Goal: Task Accomplishment & Management: Use online tool/utility

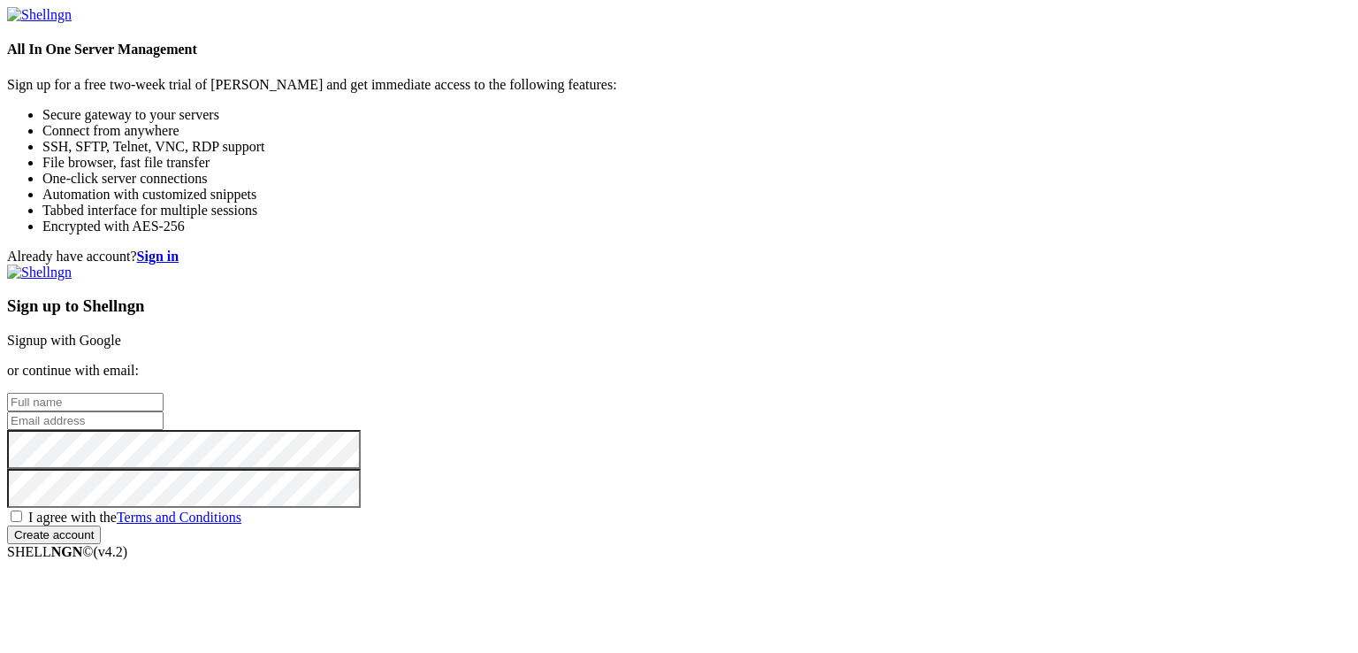
click at [164, 393] on input "text" at bounding box center [85, 402] width 157 height 19
type input "hebebe"
click at [164, 411] on input "email" at bounding box center [85, 420] width 157 height 19
paste input "[EMAIL_ADDRESS][DOMAIN_NAME]"
type input "[EMAIL_ADDRESS][DOMAIN_NAME]"
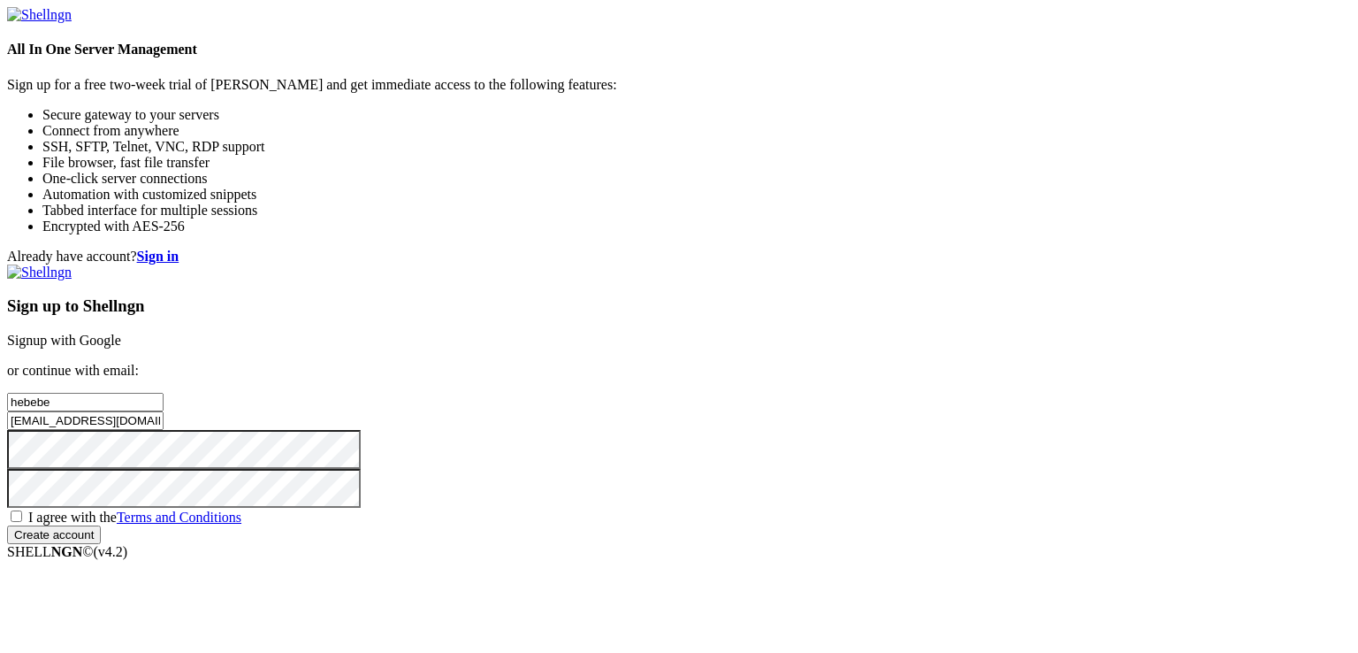
drag, startPoint x: 700, startPoint y: 460, endPoint x: 711, endPoint y: 462, distance: 10.8
click at [711, 462] on div "Already have account? Sign in Sign up to Shellngn Signup with Google or continu…" at bounding box center [679, 396] width 1344 height 295
drag, startPoint x: 711, startPoint y: 462, endPoint x: 724, endPoint y: 493, distance: 34.5
click at [241, 509] on span "I agree with the Terms and Conditions" at bounding box center [134, 516] width 213 height 15
click at [22, 510] on input "I agree with the Terms and Conditions" at bounding box center [16, 515] width 11 height 11
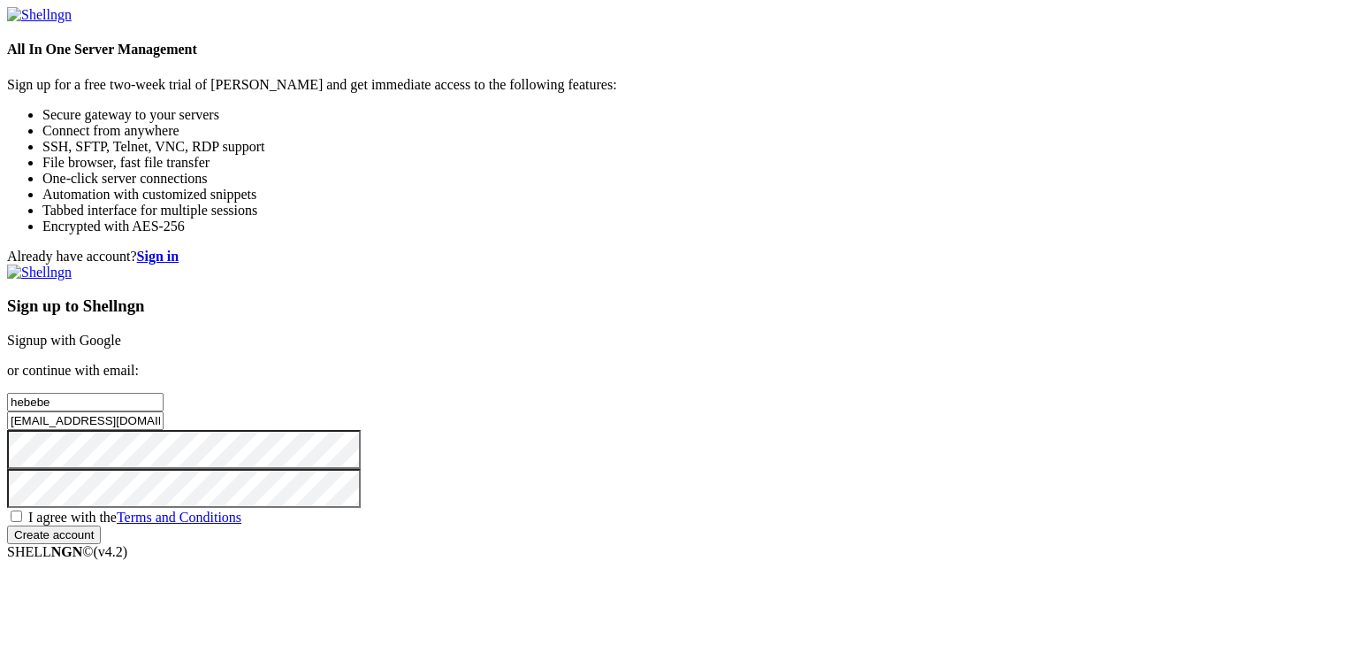
checkbox input "true"
click at [101, 544] on input "Create account" at bounding box center [54, 534] width 94 height 19
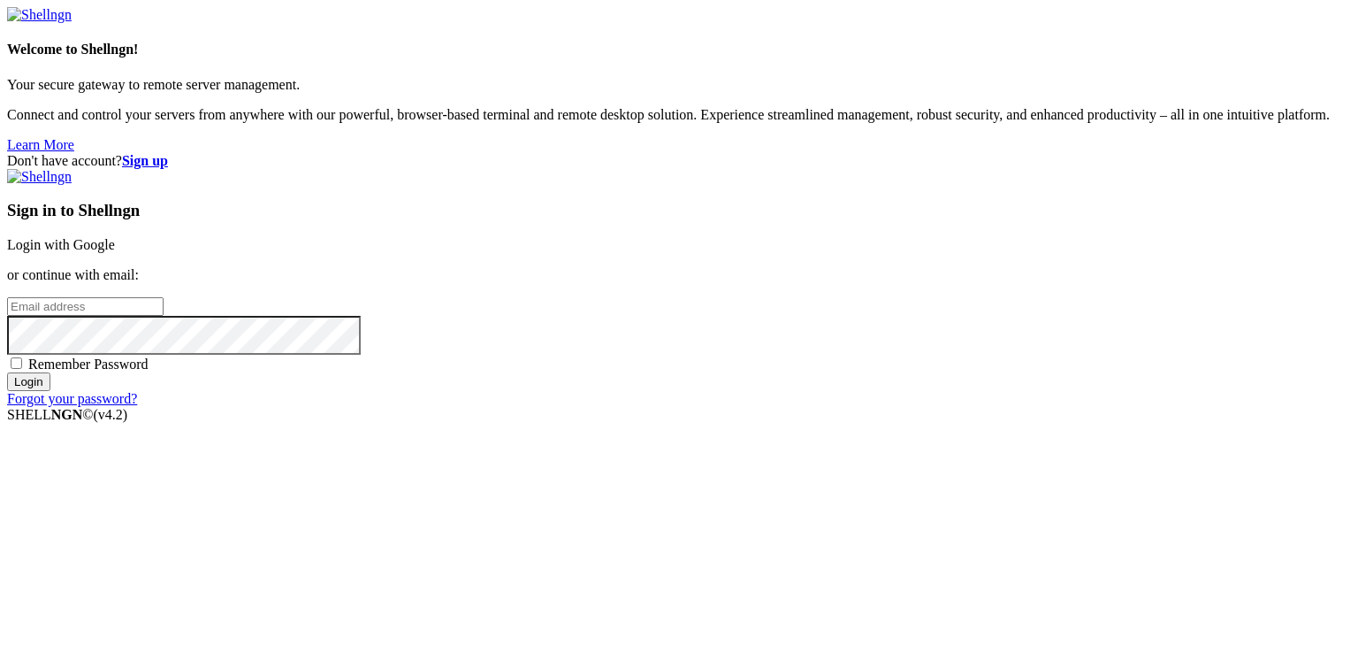
click at [164, 302] on input "email" at bounding box center [85, 306] width 157 height 19
paste input "[EMAIL_ADDRESS][DOMAIN_NAME]"
type input "[EMAIL_ADDRESS][DOMAIN_NAME]"
click at [149, 371] on span "Remember Password" at bounding box center [88, 363] width 120 height 15
click at [22, 369] on input "Remember Password" at bounding box center [16, 362] width 11 height 11
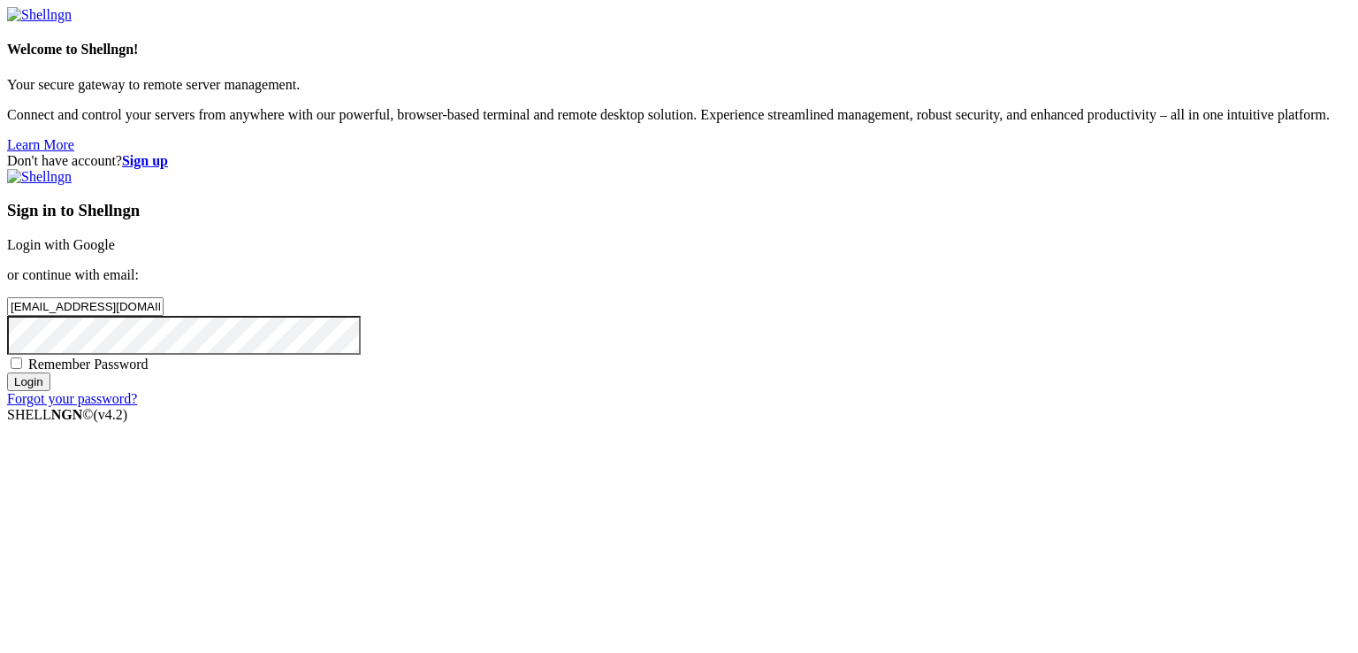
checkbox input "true"
click at [50, 391] on input "Login" at bounding box center [28, 381] width 43 height 19
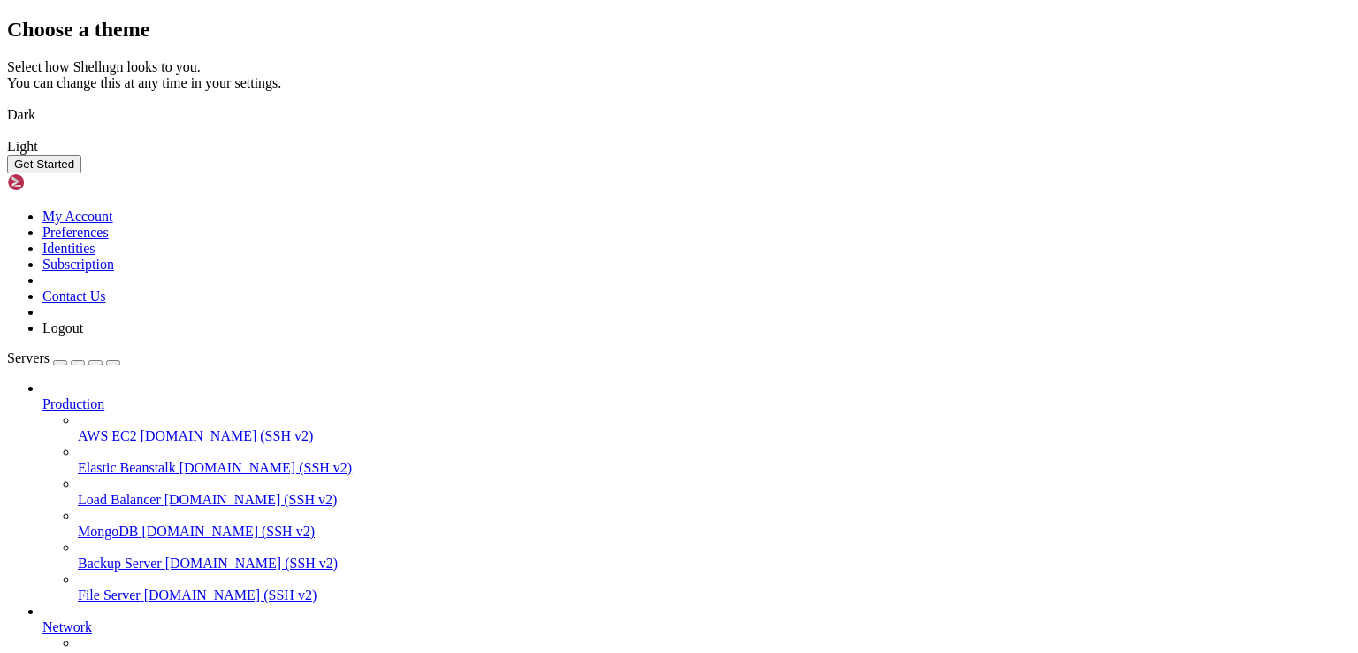
click at [81, 173] on button "Get Started" at bounding box center [44, 164] width 74 height 19
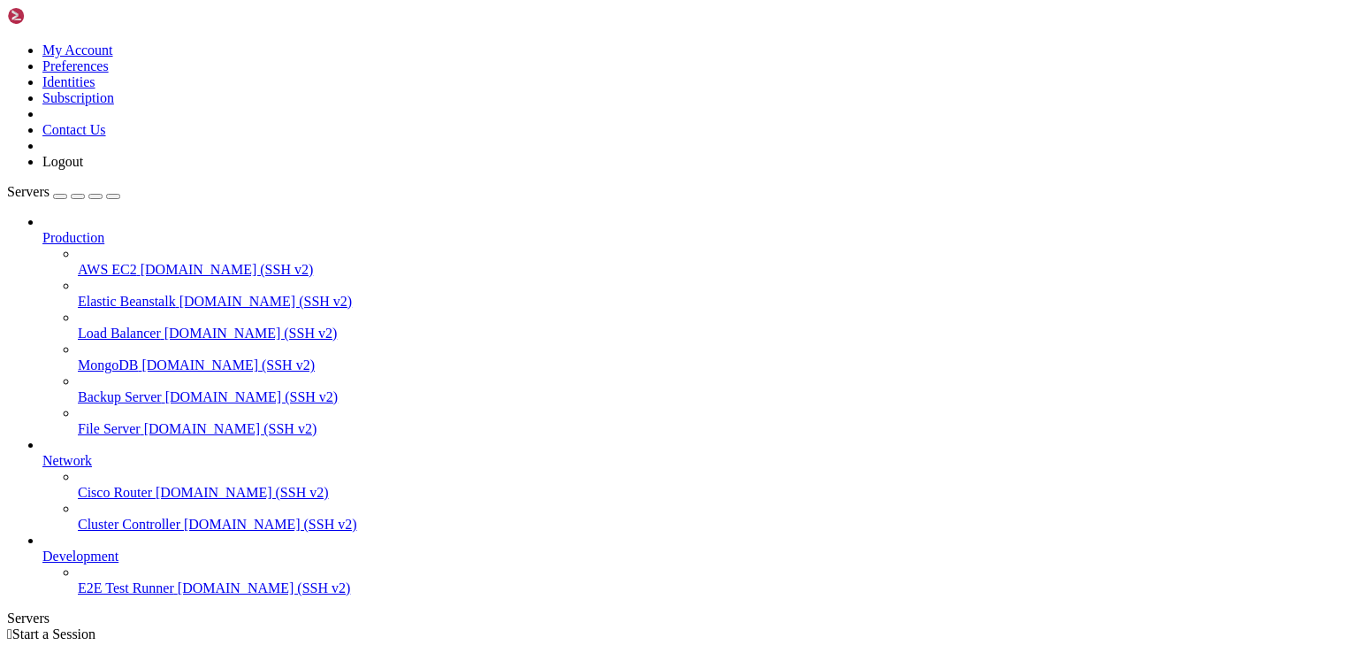
click at [7, 42] on icon at bounding box center [7, 42] width 0 height 0
click at [109, 73] on link "Preferences" at bounding box center [75, 65] width 66 height 15
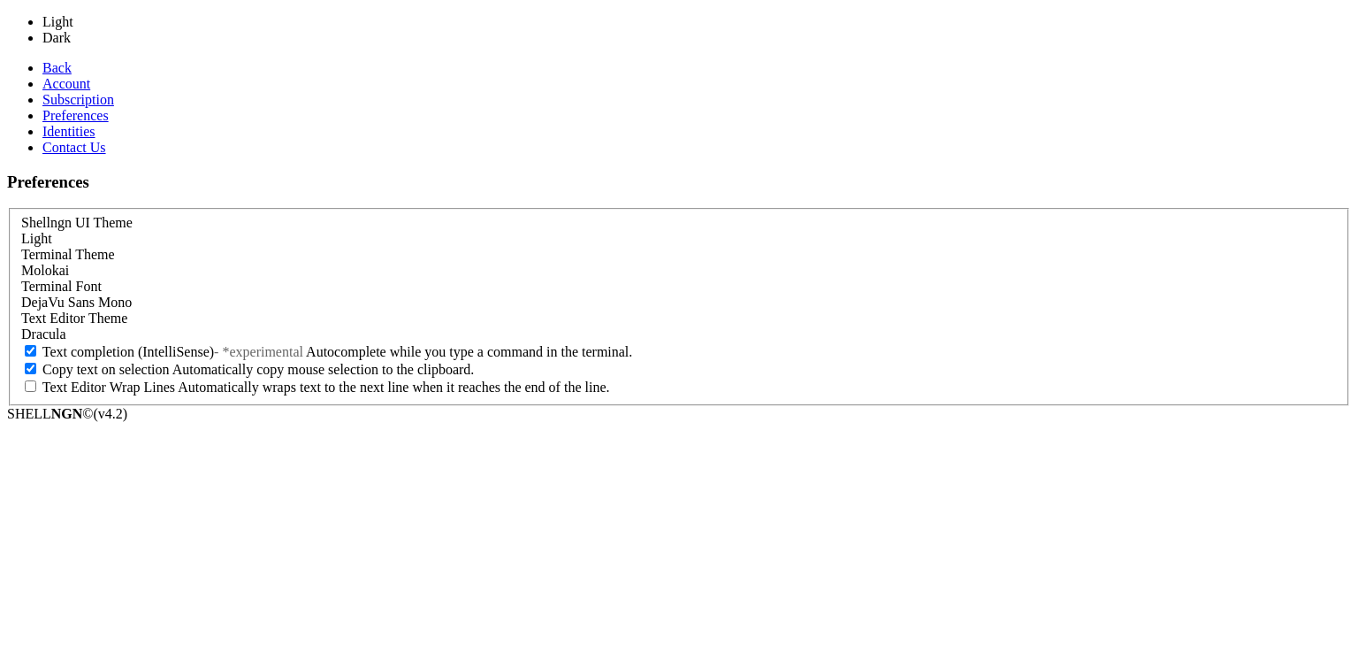
click at [304, 231] on div "Light" at bounding box center [679, 239] width 1316 height 16
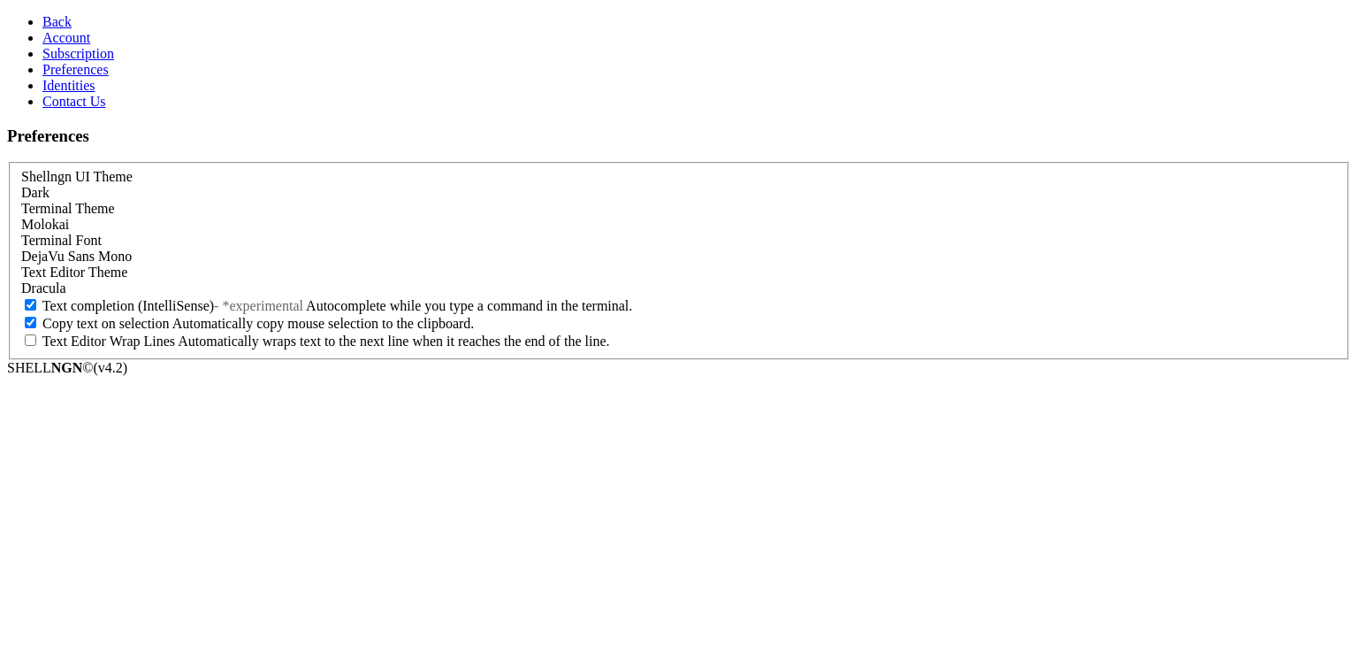
click at [42, 14] on link "Back" at bounding box center [56, 21] width 29 height 15
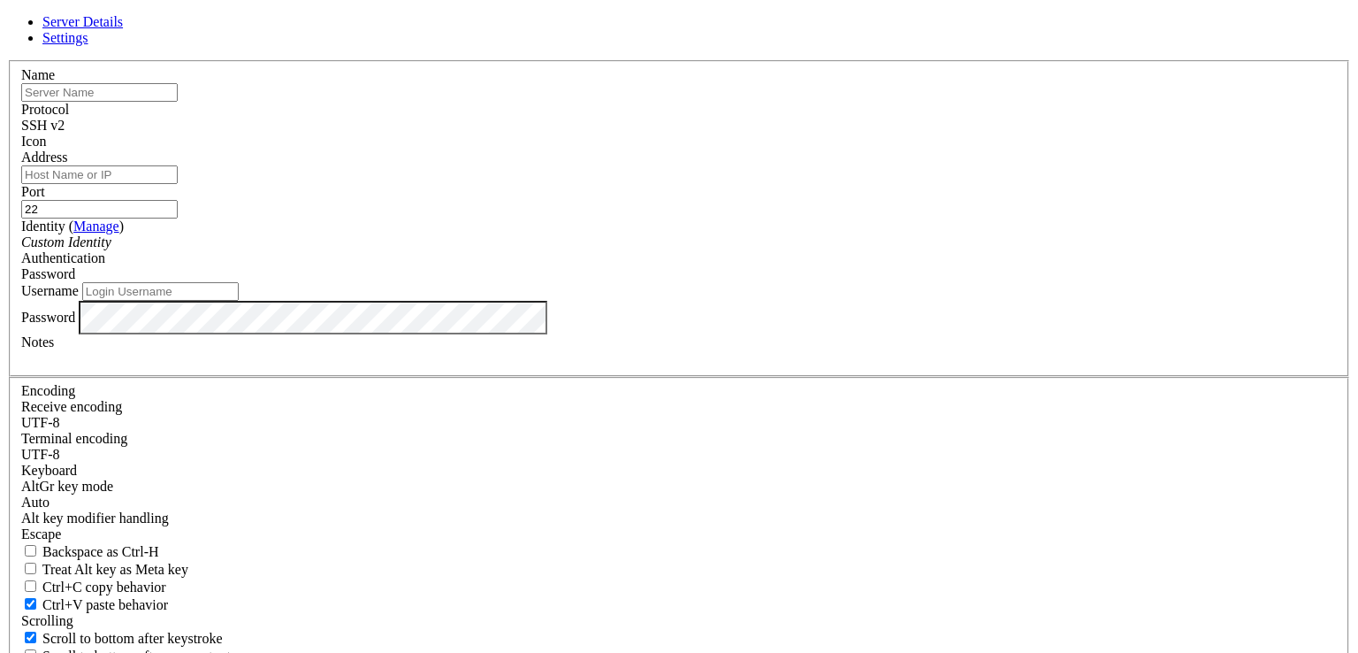
click at [178, 102] on input "text" at bounding box center [99, 92] width 157 height 19
type input "deneme"
click at [178, 184] on input "Address" at bounding box center [99, 174] width 157 height 19
paste input "93.123.83.210"
type input "93.123.83.210"
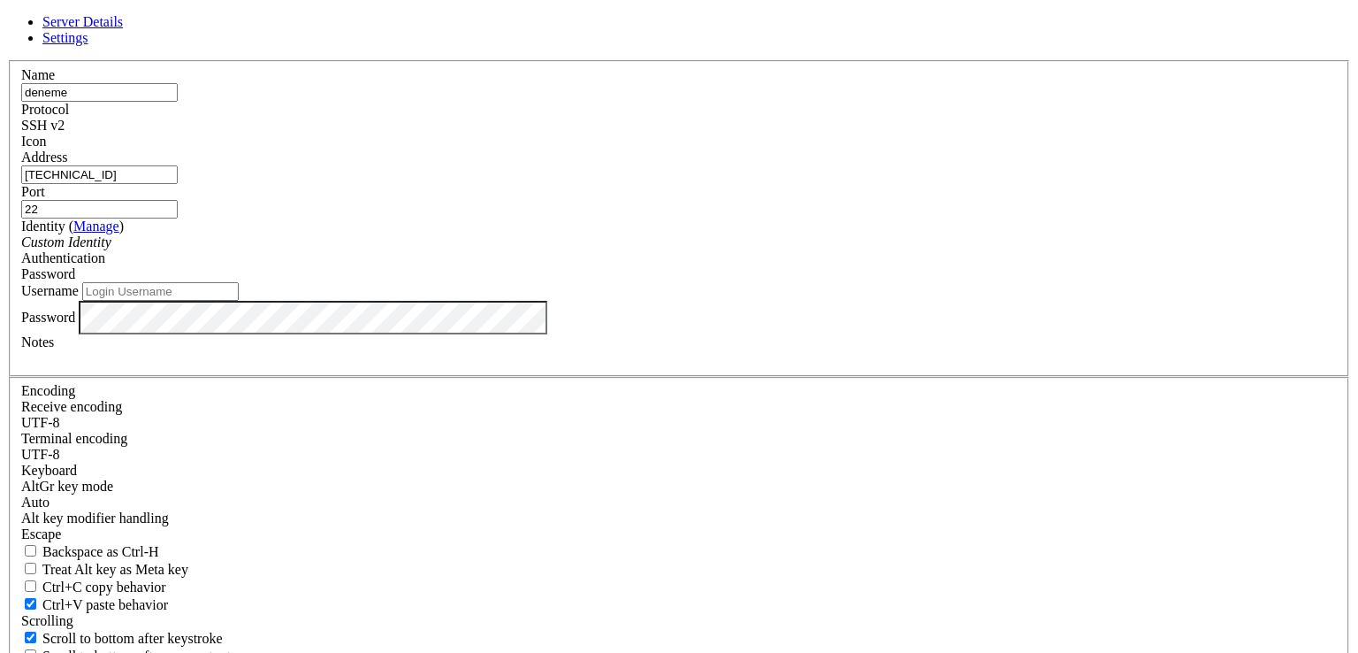
click at [239, 301] on input "Username" at bounding box center [160, 291] width 157 height 19
paste input "cloudsigma"
type input "cloudsigma"
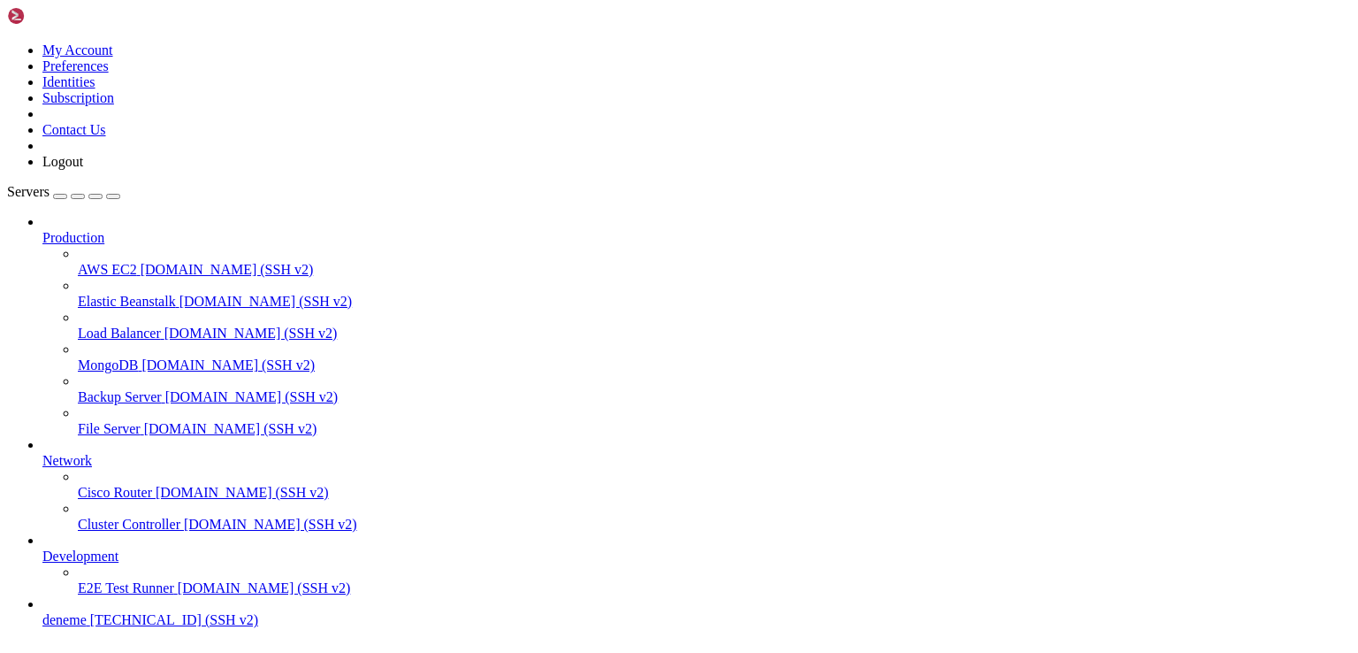
scroll to position [60, 0]
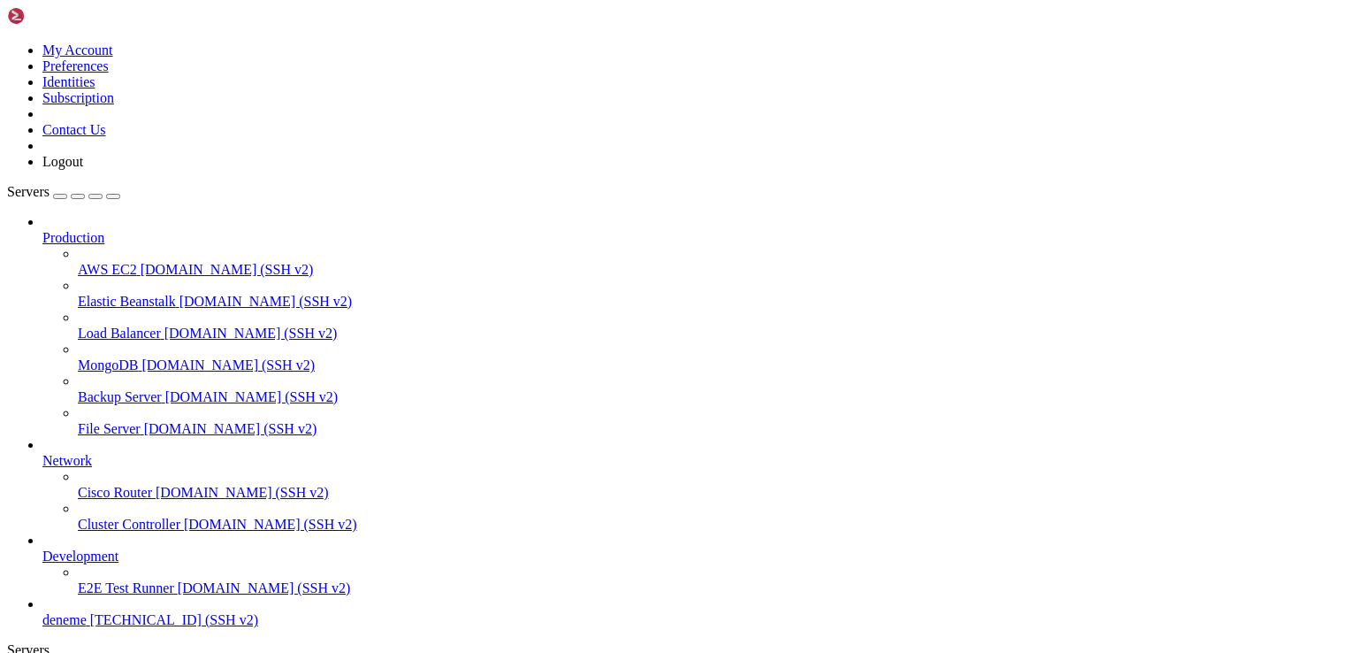
click at [115, 614] on span "93.123.83.210 (SSH v2)" at bounding box center [174, 619] width 168 height 15
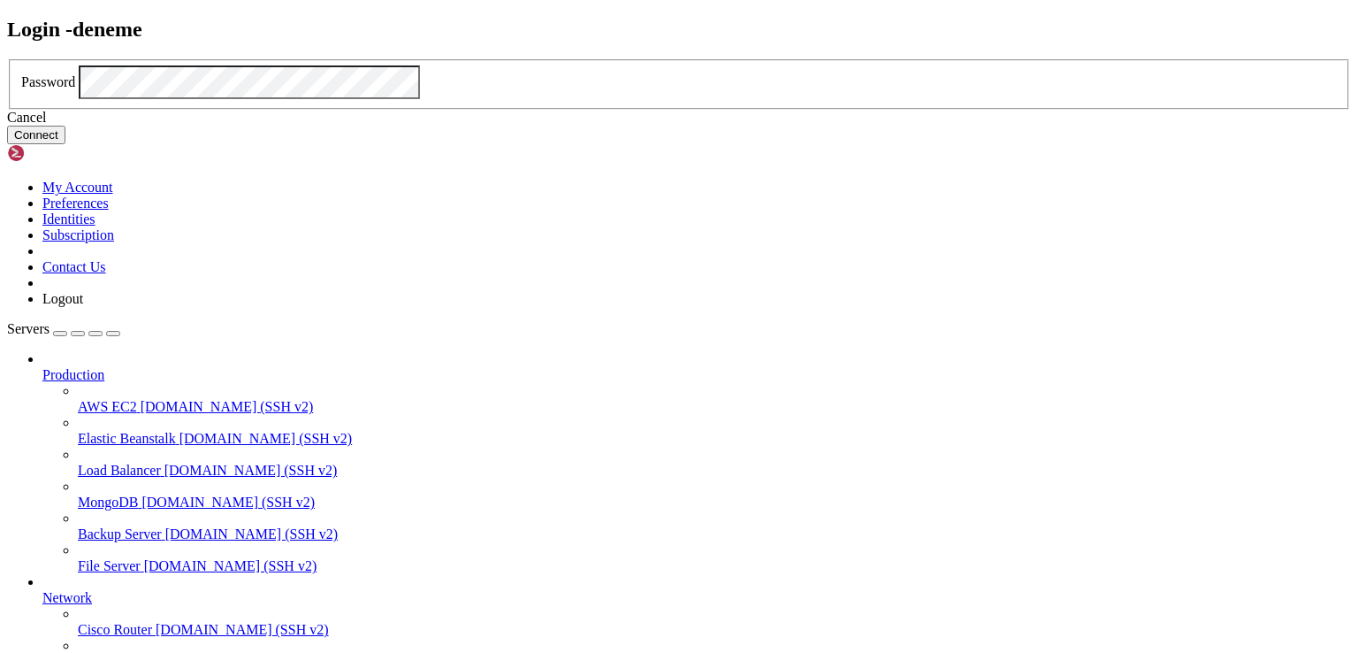
click button "Connect" at bounding box center [36, 135] width 58 height 19
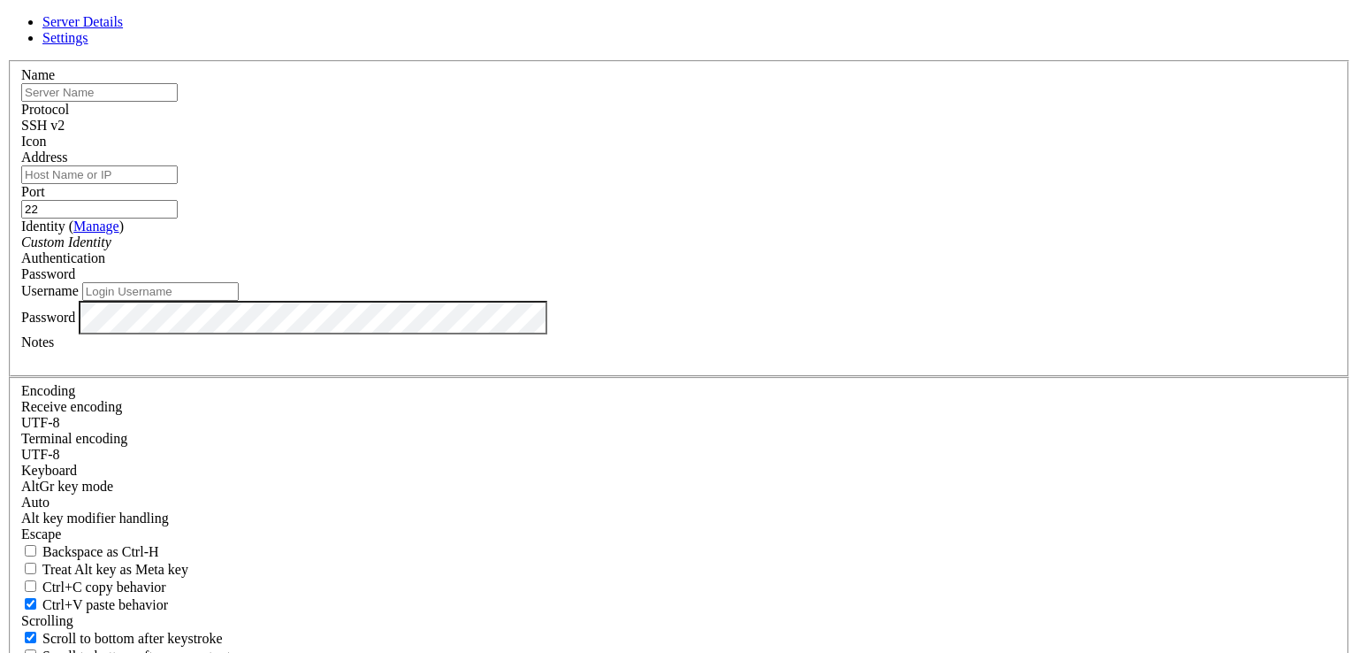
click at [178, 102] on input "text" at bounding box center [99, 92] width 157 height 19
type input "deneme1"
drag, startPoint x: 639, startPoint y: 201, endPoint x: 635, endPoint y: 221, distance: 20.8
click at [635, 184] on div "Address" at bounding box center [679, 166] width 1316 height 34
click at [178, 184] on input "Address" at bounding box center [99, 174] width 157 height 19
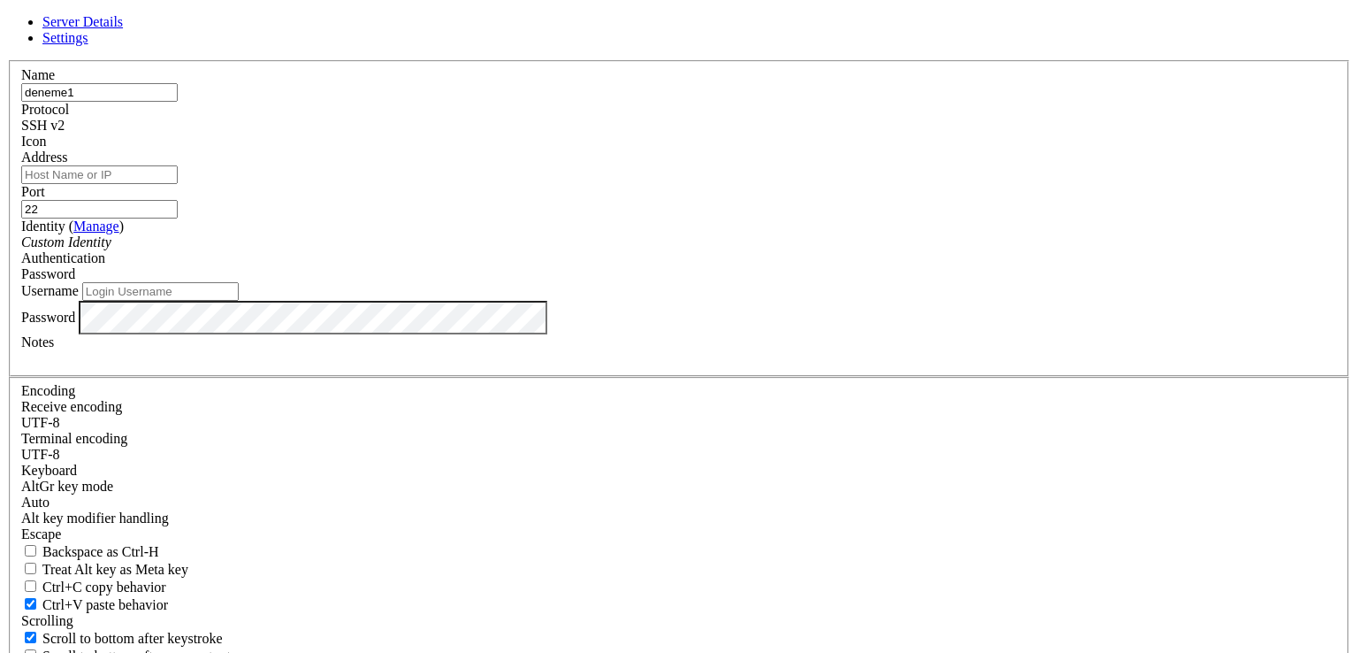
paste input "103.56.4.58"
type input "103.56.4.58"
click at [608, 301] on div "Username" at bounding box center [679, 291] width 1316 height 19
click at [239, 301] on input "Username" at bounding box center [160, 291] width 157 height 19
type input "c"
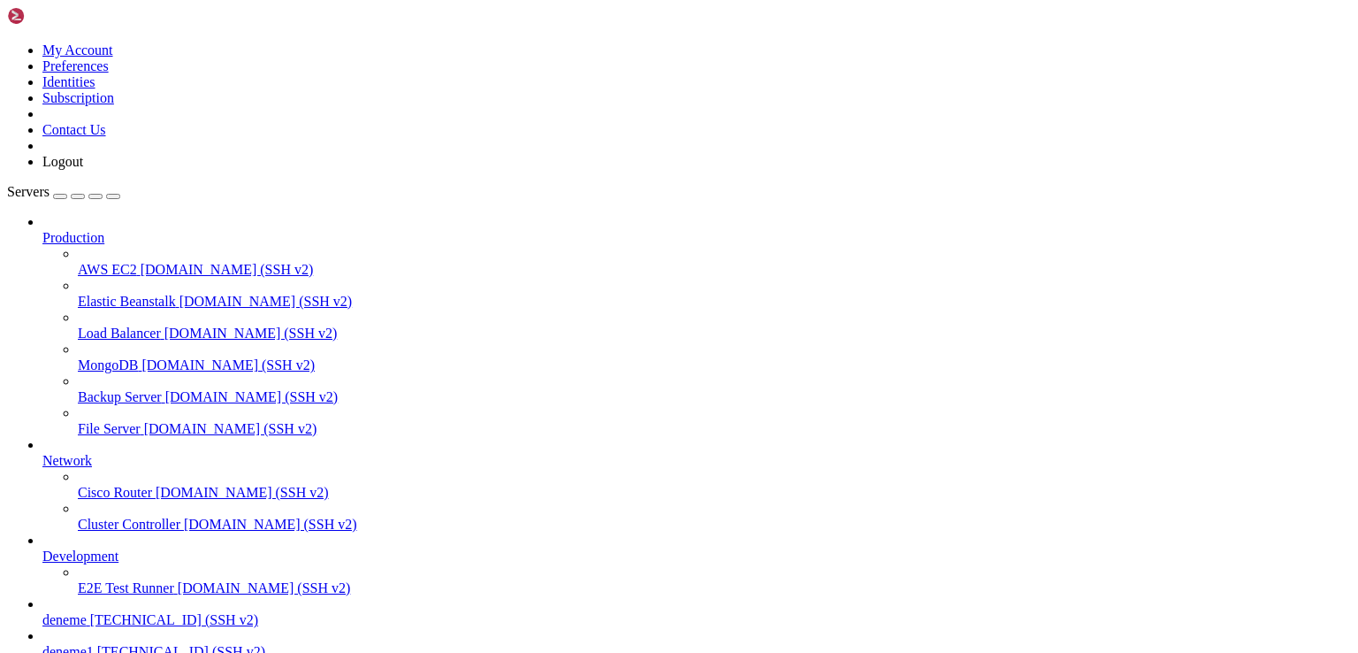
scroll to position [108, 0]
click at [77, 644] on span "deneme1" at bounding box center [67, 651] width 51 height 15
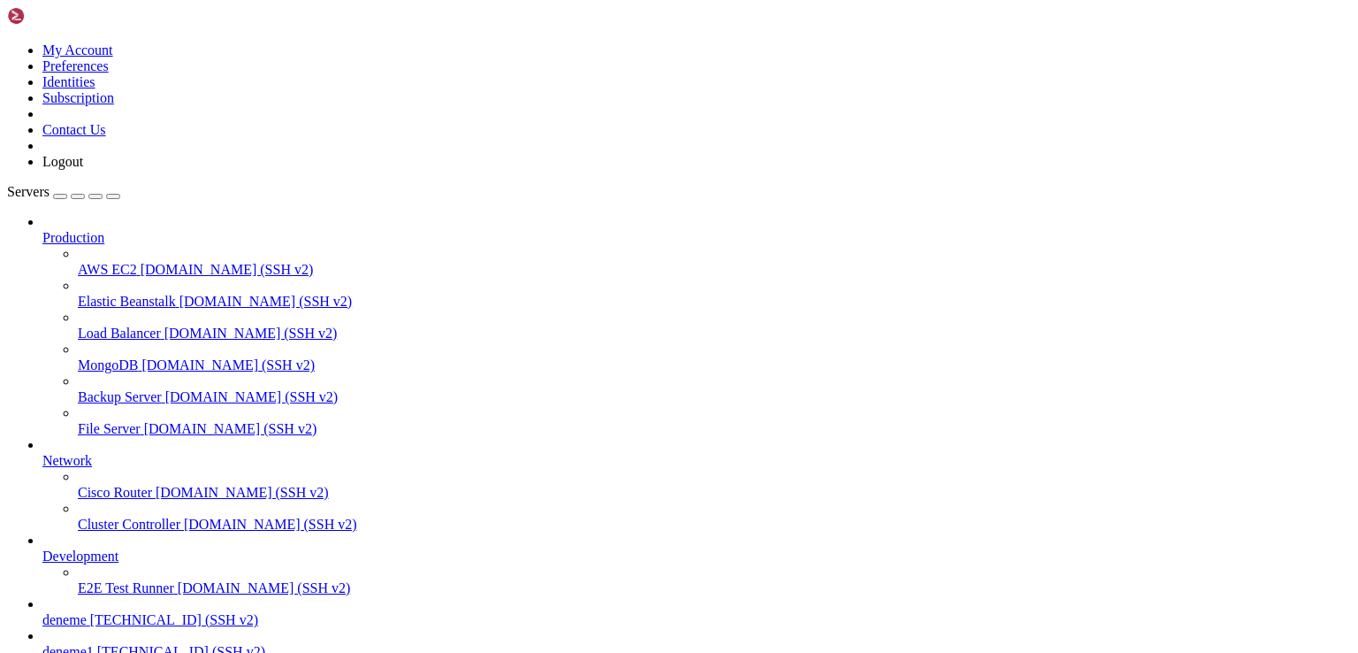
scroll to position [0, 0]
click at [77, 644] on span "deneme1" at bounding box center [67, 651] width 51 height 15
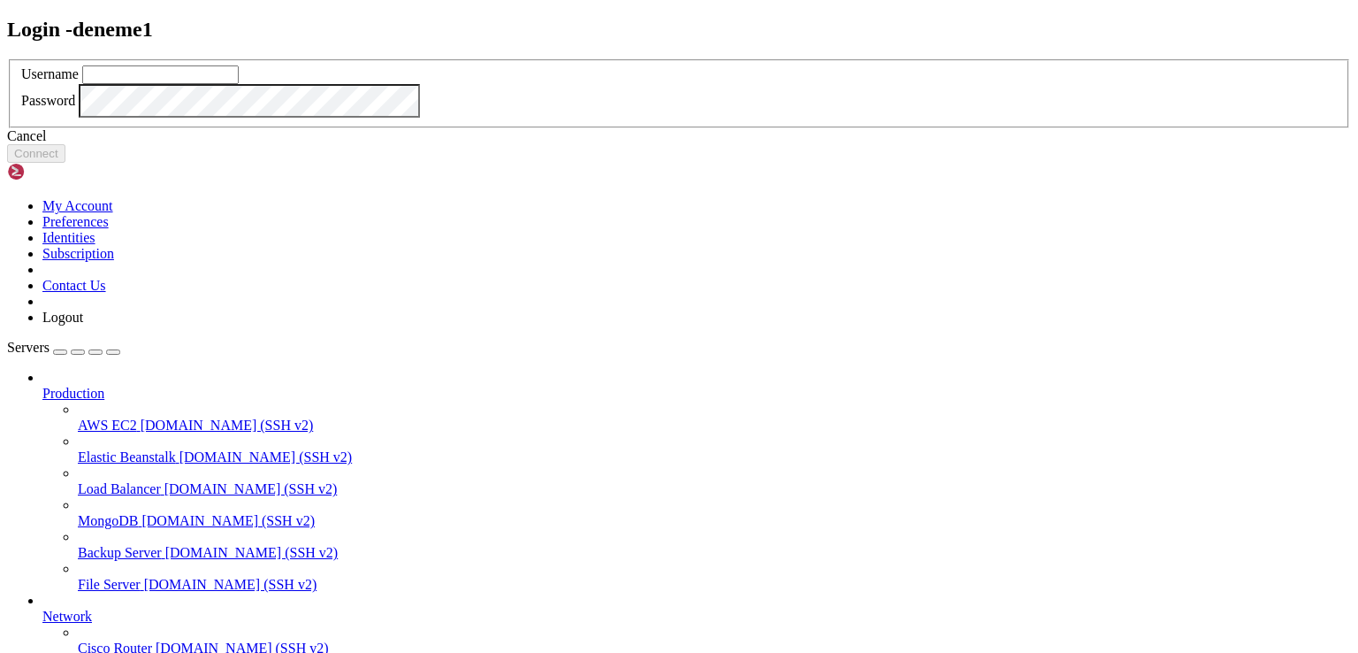
click at [239, 84] on input "text" at bounding box center [160, 74] width 157 height 19
type input "cloudsigma"
click button "Connect" at bounding box center [36, 153] width 58 height 19
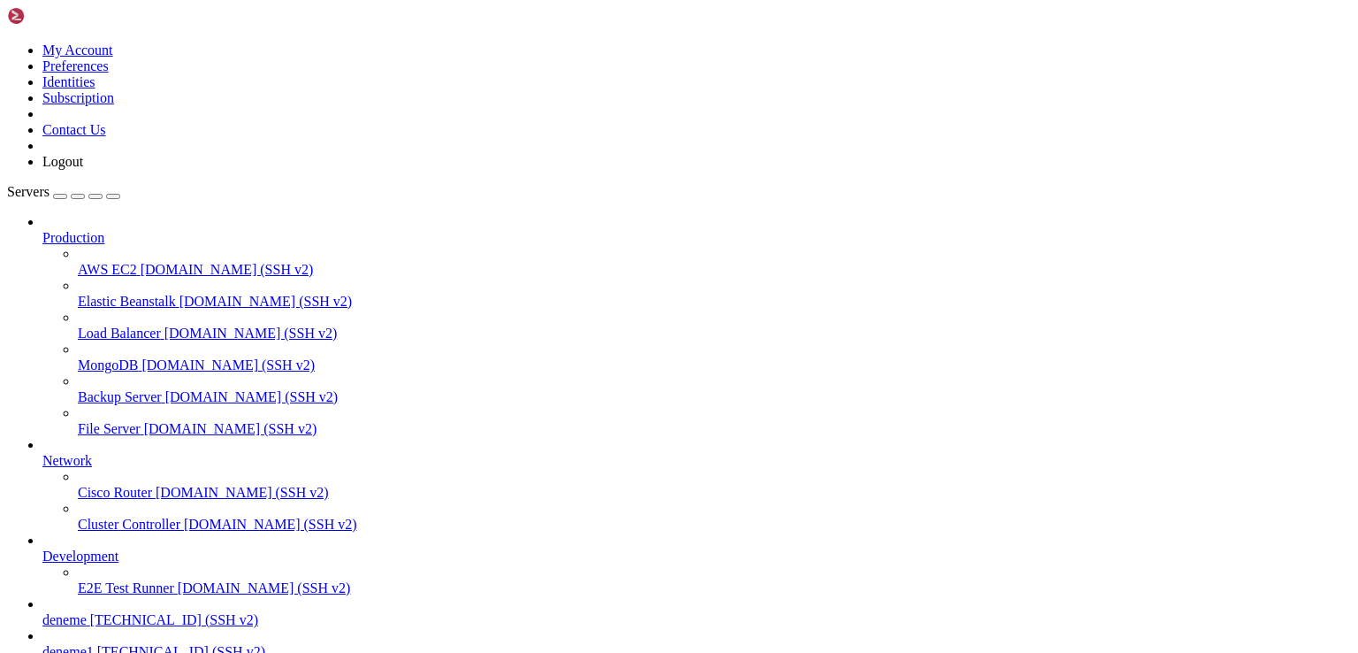
scroll to position [17, 4]
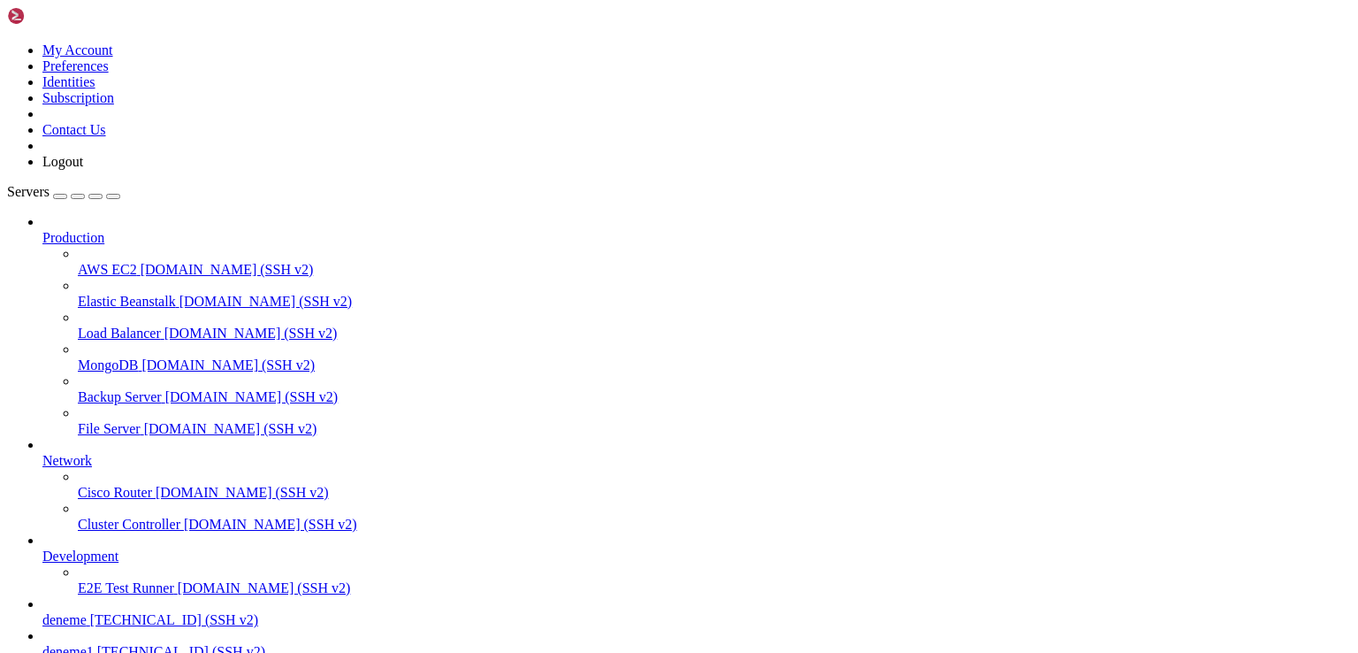
click at [94, 644] on span "deneme1" at bounding box center [67, 651] width 51 height 15
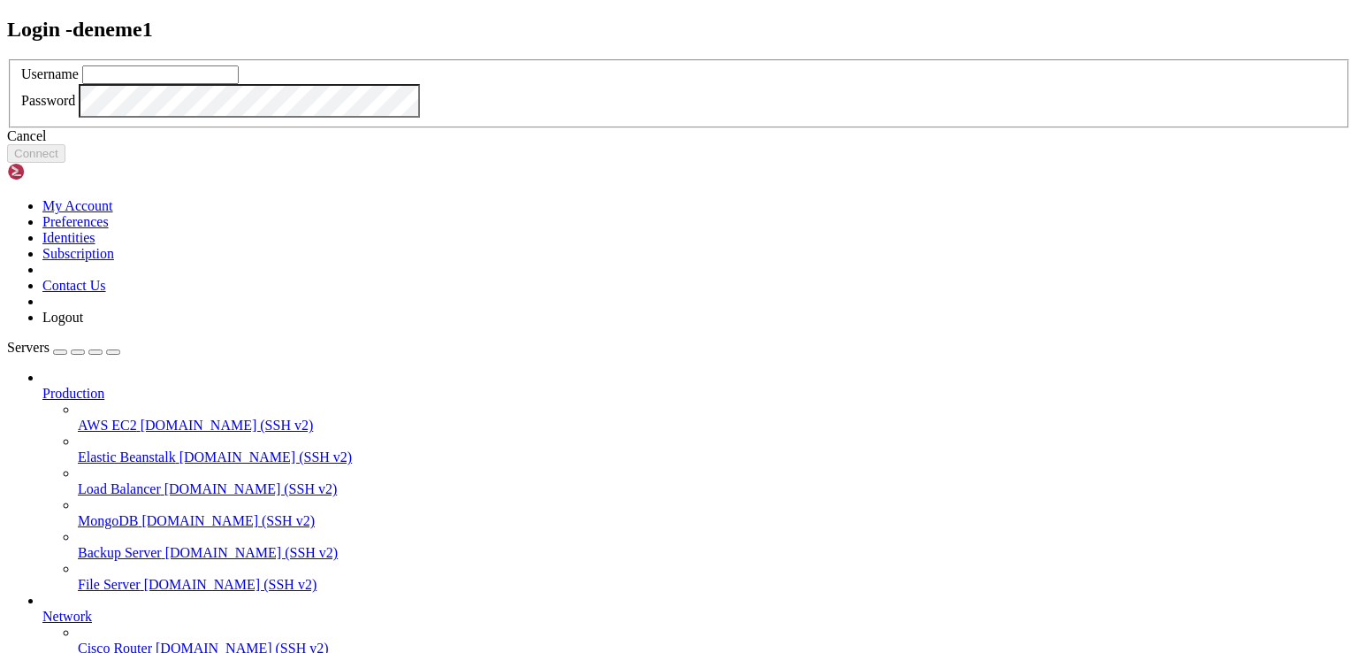
type input "l"
type input "user"
click button "Connect" at bounding box center [36, 153] width 58 height 19
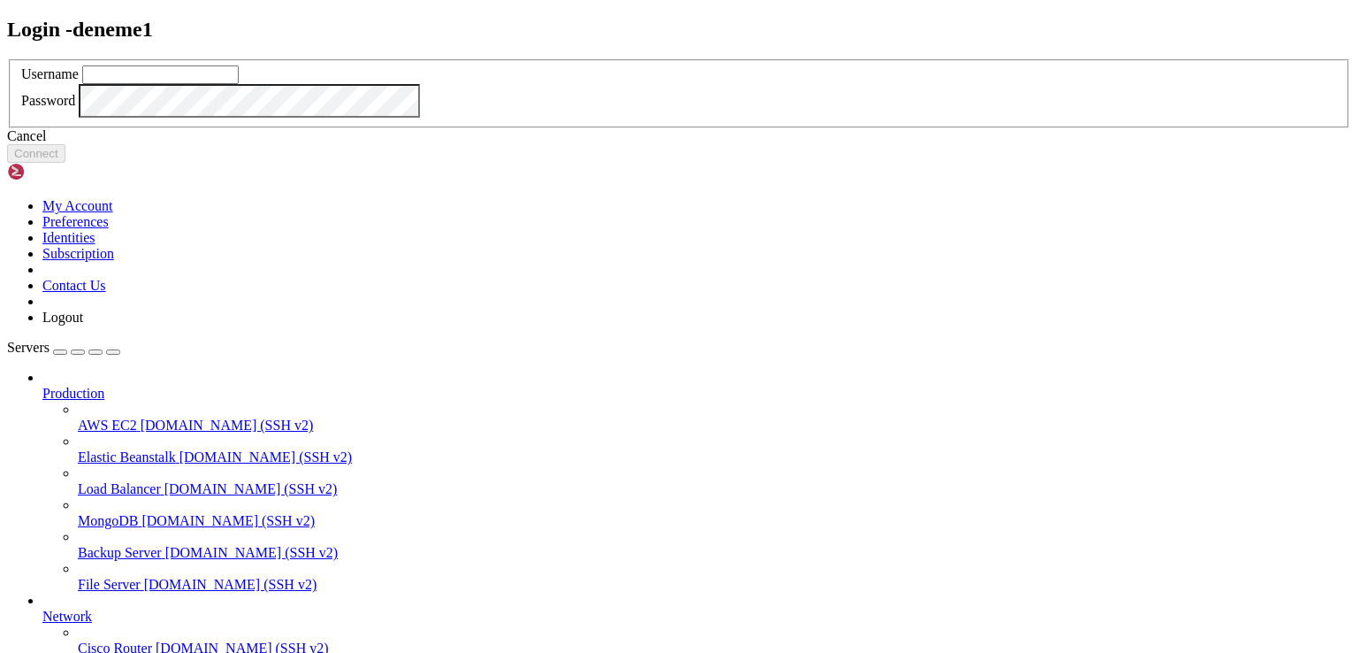
click at [239, 84] on input "text" at bounding box center [160, 74] width 157 height 19
type input "cloudsigma"
click button "Connect" at bounding box center [36, 153] width 58 height 19
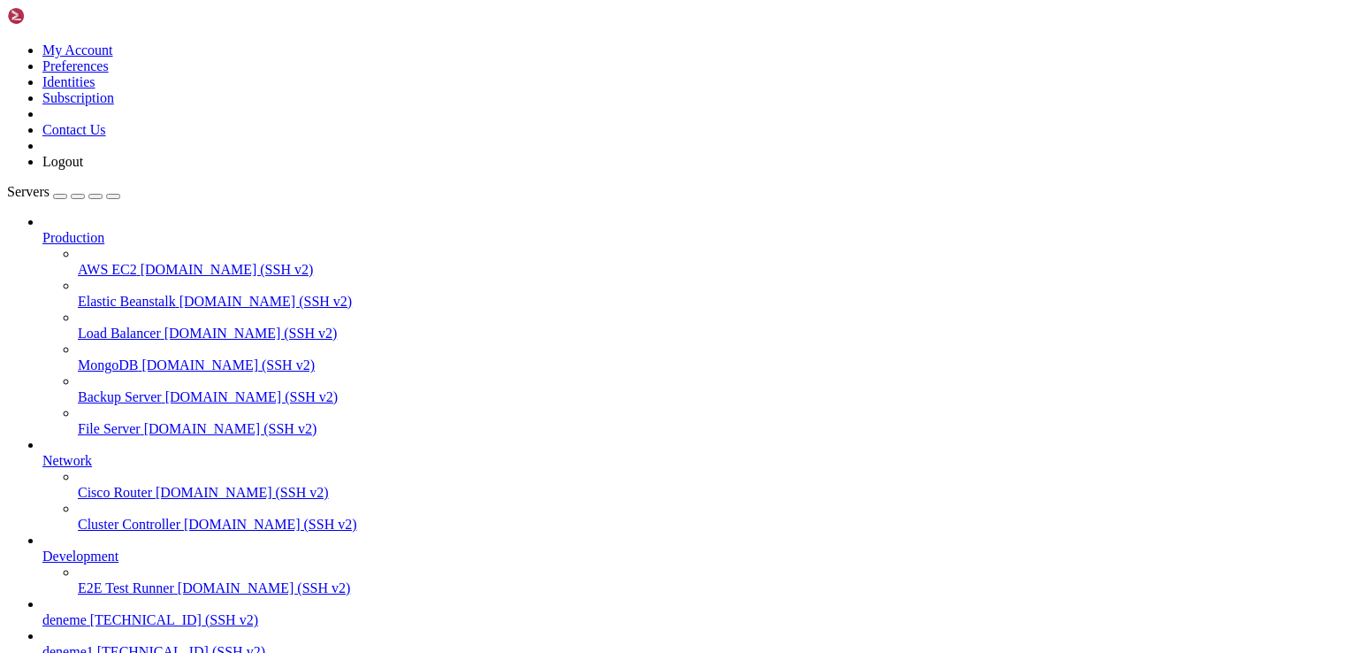
click at [178, 580] on span "demo.shellngn.com (SSH v2)" at bounding box center [264, 587] width 173 height 15
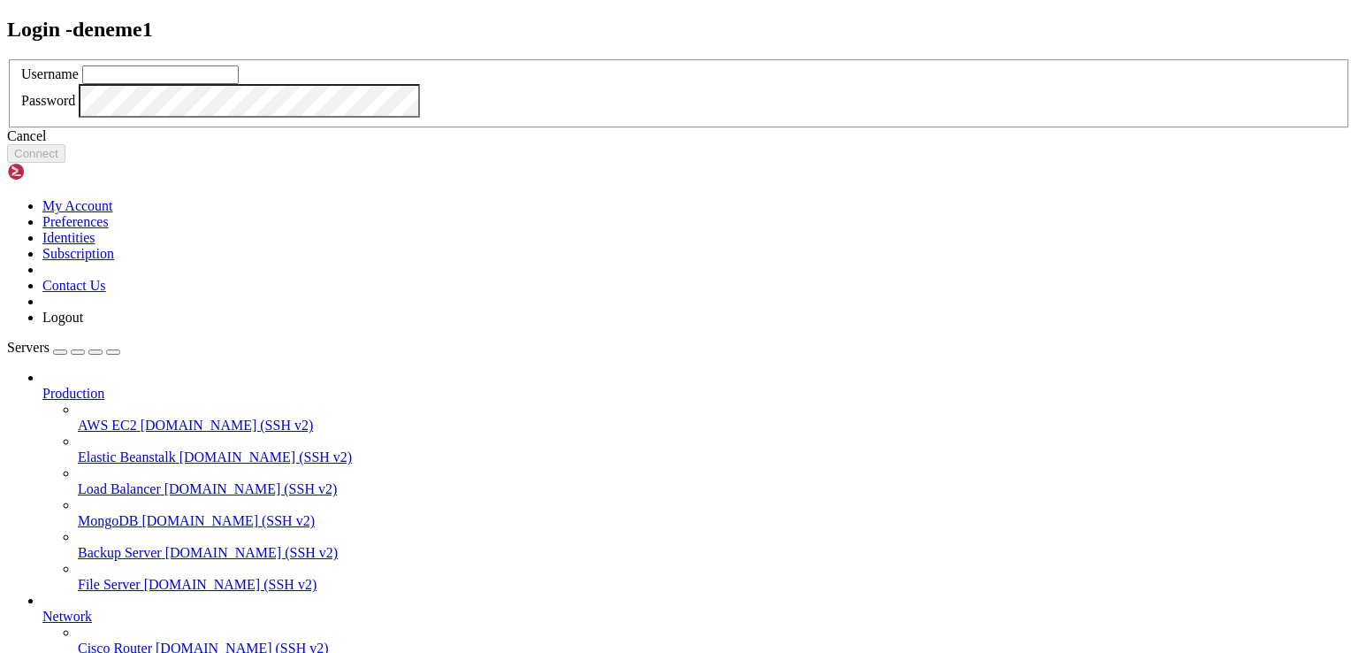
click at [239, 84] on input "text" at bounding box center [160, 74] width 157 height 19
type input "cloudsigma"
click button "Connect" at bounding box center [36, 153] width 58 height 19
